Goal: Download file/media

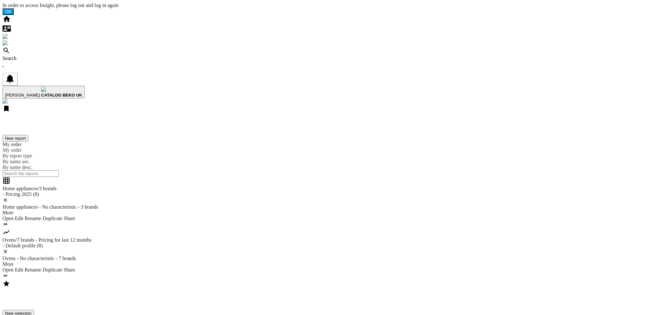
click at [116, 186] on div "Home appliances/3 brands" at bounding box center [324, 189] width 643 height 6
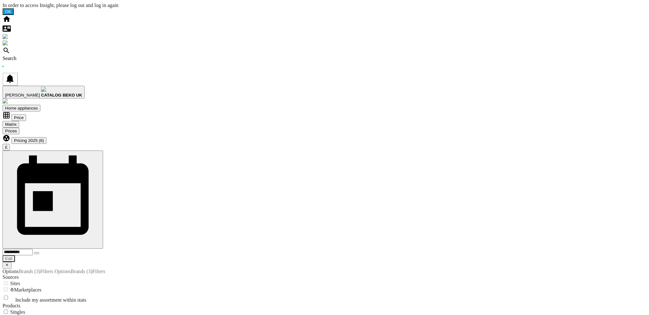
drag, startPoint x: 620, startPoint y: 60, endPoint x: 615, endPoint y: 62, distance: 5.1
